Goal: Navigation & Orientation: Find specific page/section

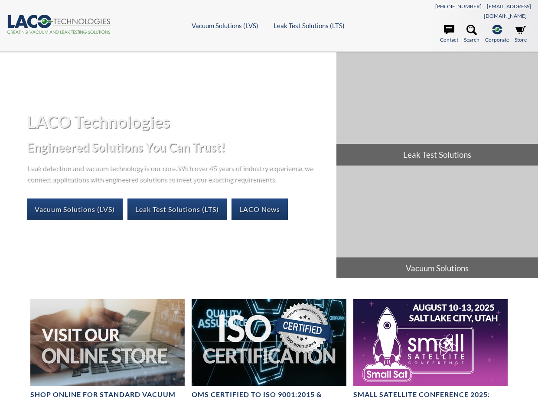
select select "Language Translate Widget"
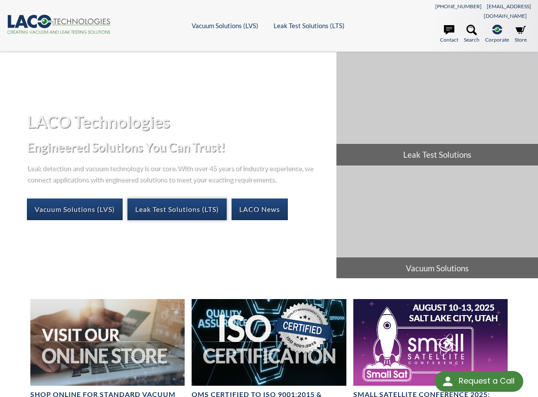
click at [179, 199] on link "Leak Test Solutions (LTS)" at bounding box center [177, 210] width 99 height 22
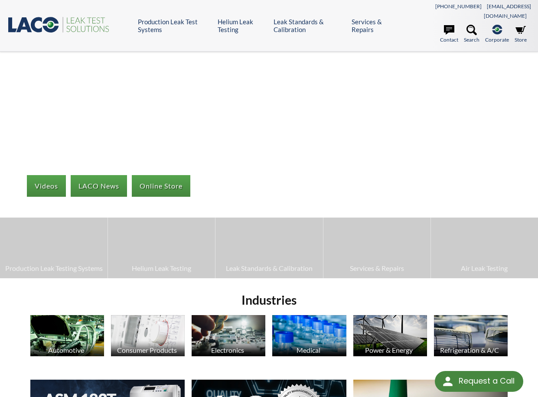
select select "Language Translate Widget"
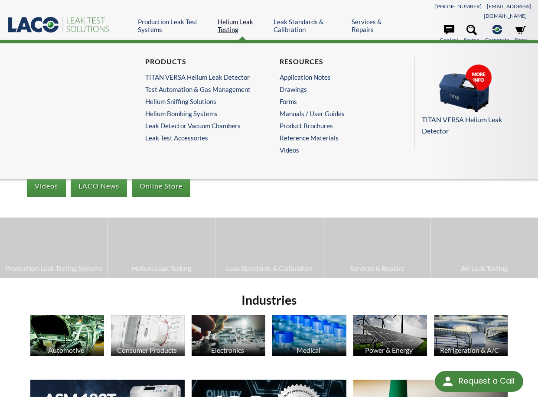
click at [232, 18] on link "Helium Leak Testing" at bounding box center [242, 26] width 49 height 16
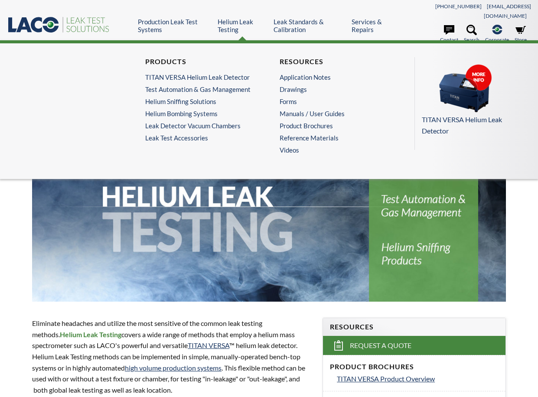
select select "Language Translate Widget"
